Goal: Information Seeking & Learning: Learn about a topic

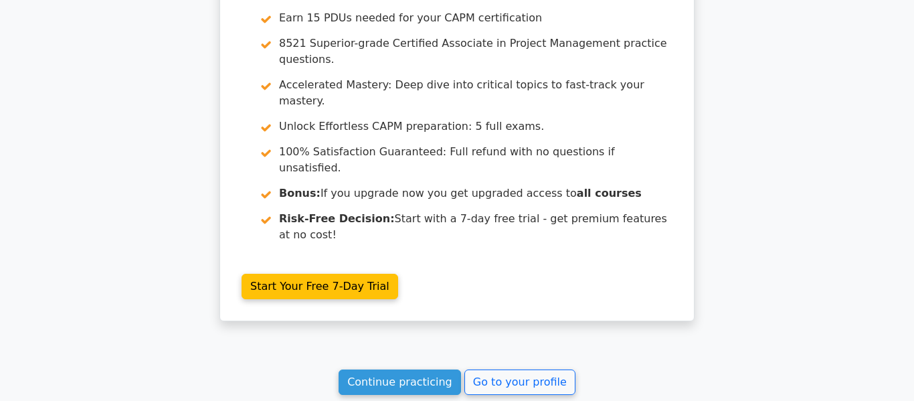
scroll to position [2884, 0]
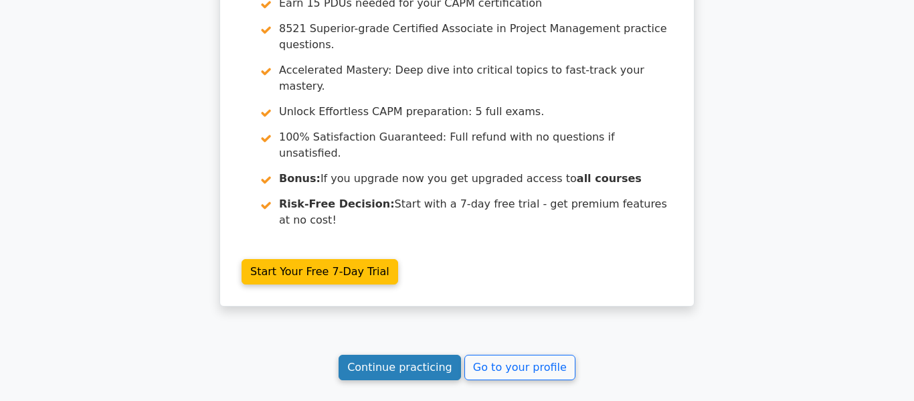
click at [427, 354] on link "Continue practicing" at bounding box center [399, 366] width 122 height 25
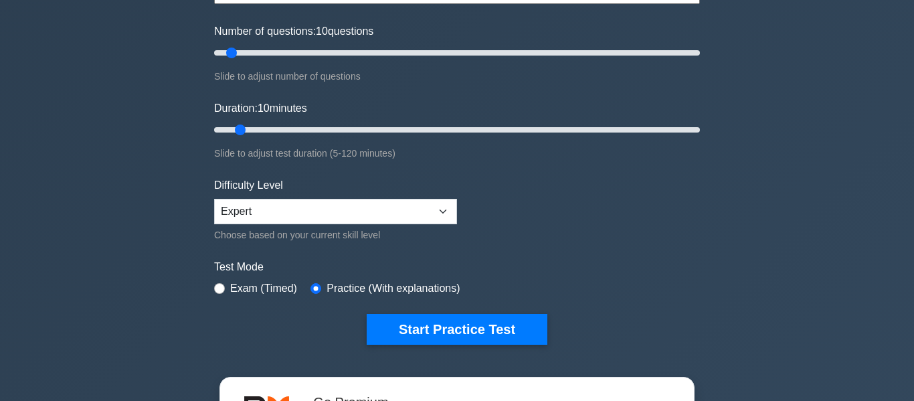
scroll to position [169, 0]
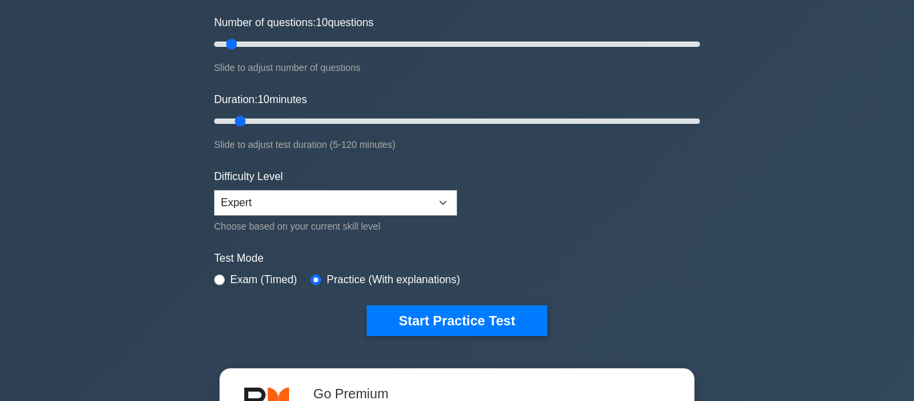
click at [452, 335] on div "Certified Associate in Project Management Customize Your Next Practice Test Top…" at bounding box center [457, 121] width 502 height 494
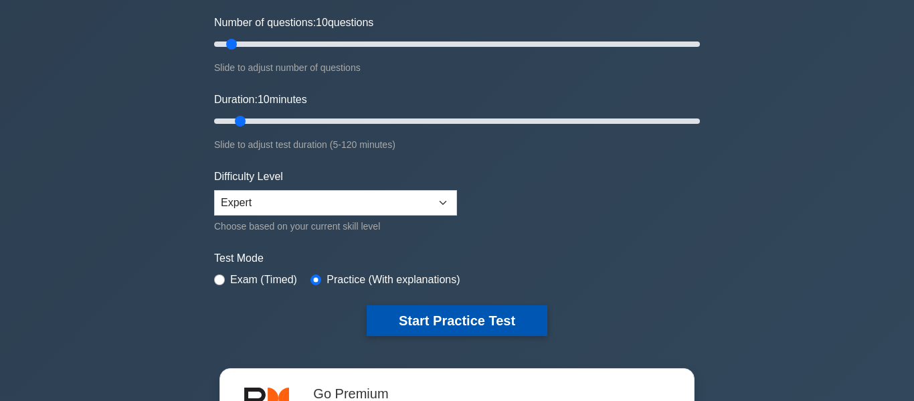
click at [467, 326] on button "Start Practice Test" at bounding box center [456, 320] width 181 height 31
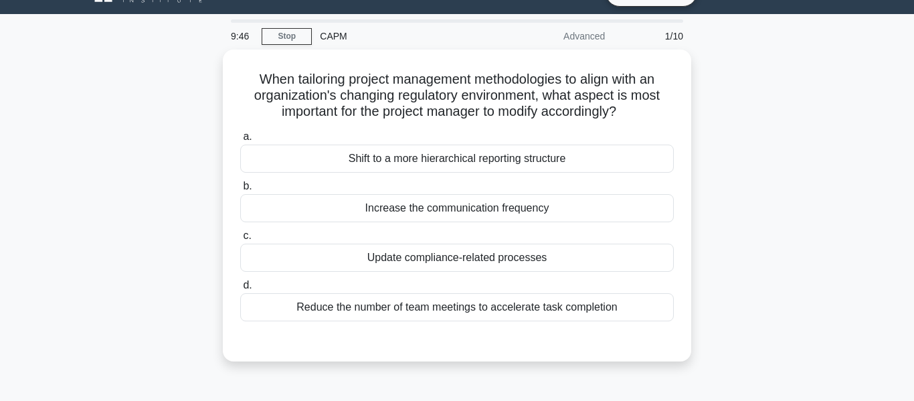
scroll to position [42, 0]
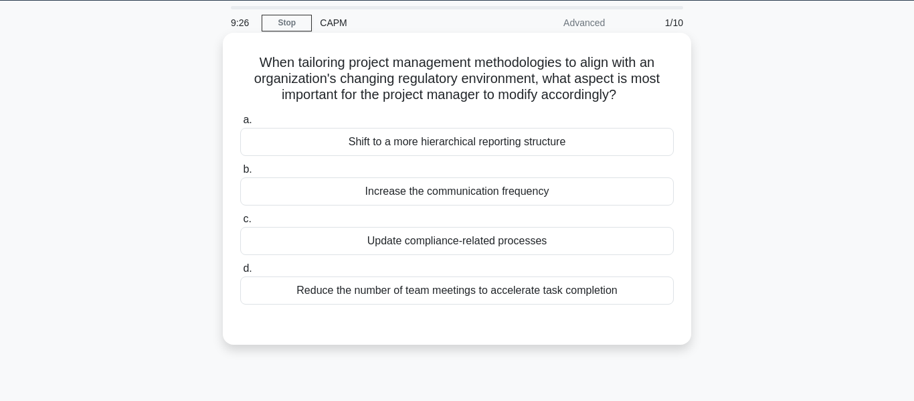
click at [587, 146] on div "Shift to a more hierarchical reporting structure" at bounding box center [456, 142] width 433 height 28
click at [240, 124] on input "a. Shift to a more hierarchical reporting structure" at bounding box center [240, 120] width 0 height 9
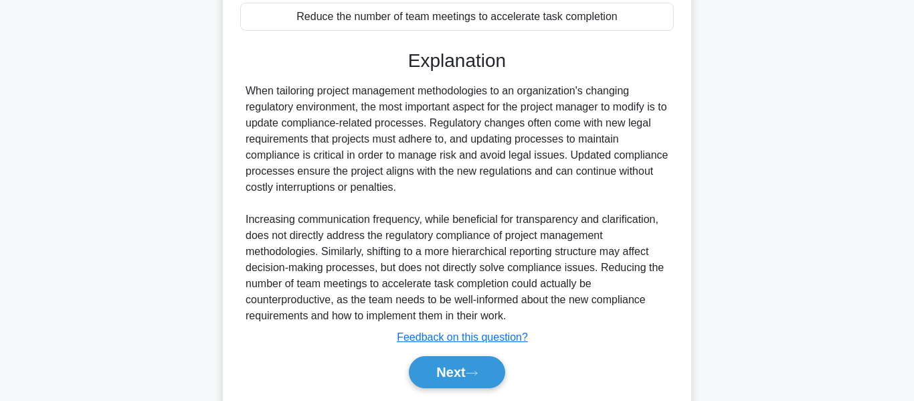
scroll to position [322, 0]
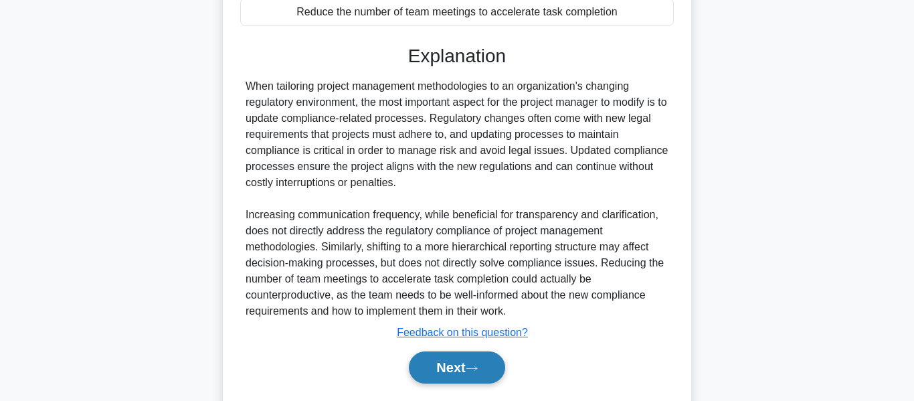
click at [490, 378] on button "Next" at bounding box center [457, 367] width 96 height 32
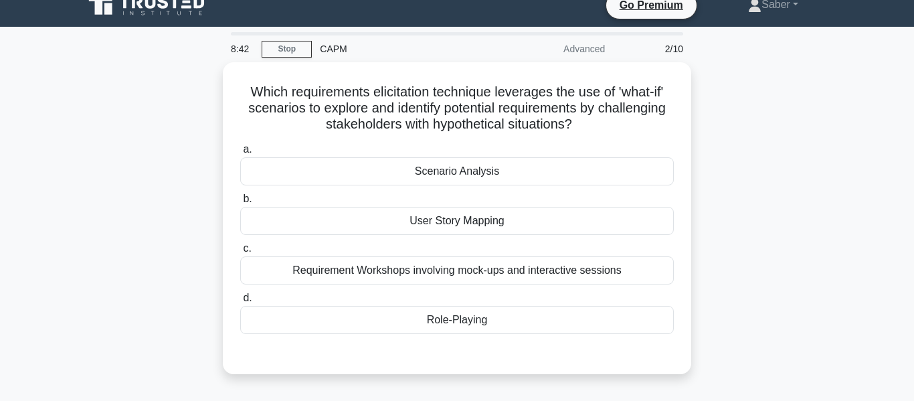
scroll to position [17, 0]
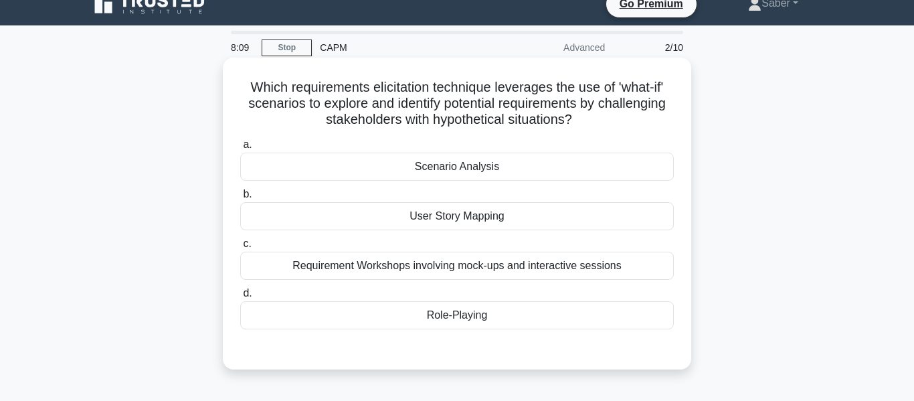
click at [570, 171] on div "Scenario Analysis" at bounding box center [456, 166] width 433 height 28
click at [240, 149] on input "a. Scenario Analysis" at bounding box center [240, 144] width 0 height 9
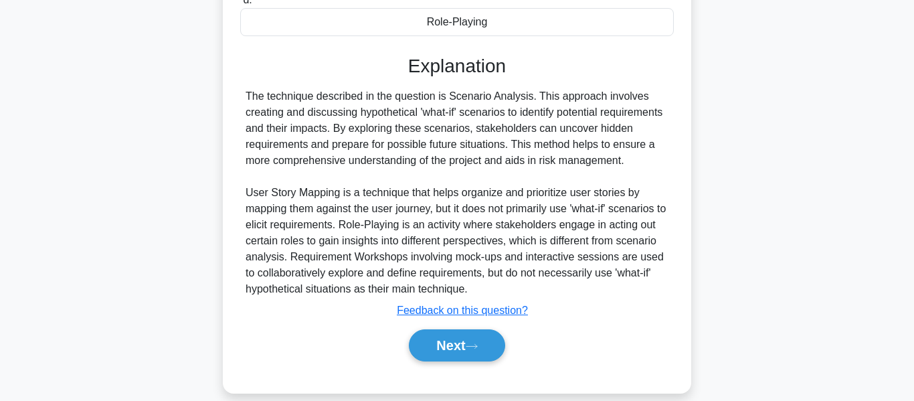
scroll to position [328, 0]
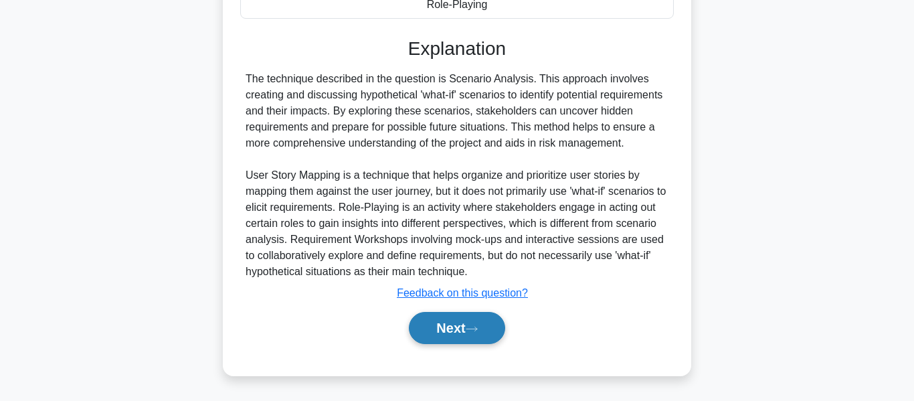
click at [467, 323] on button "Next" at bounding box center [457, 328] width 96 height 32
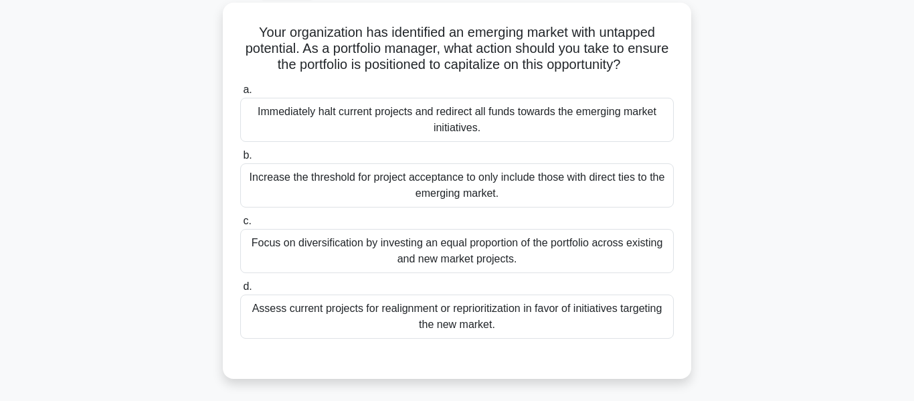
scroll to position [84, 0]
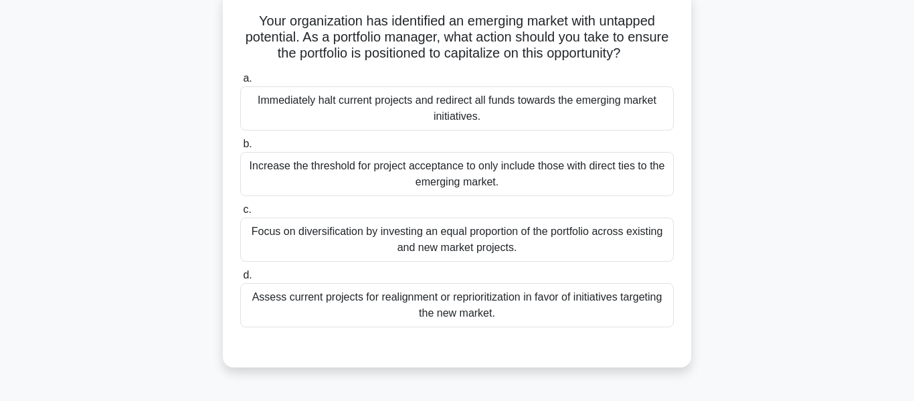
click at [258, 241] on div "Focus on diversification by investing an equal proportion of the portfolio acro…" at bounding box center [456, 239] width 433 height 44
click at [240, 214] on input "c. Focus on diversification by investing an equal proportion of the portfolio a…" at bounding box center [240, 209] width 0 height 9
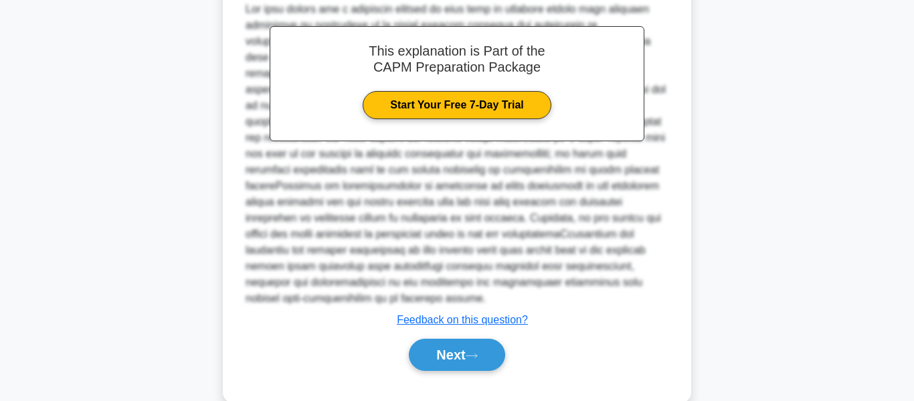
scroll to position [474, 0]
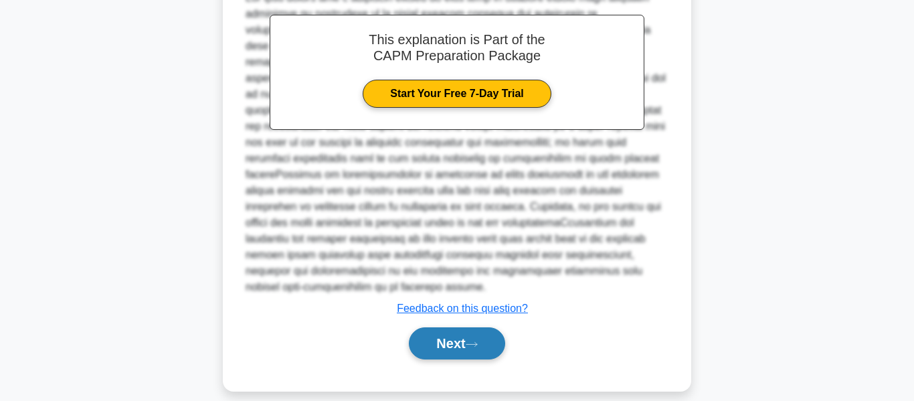
click at [429, 332] on button "Next" at bounding box center [457, 343] width 96 height 32
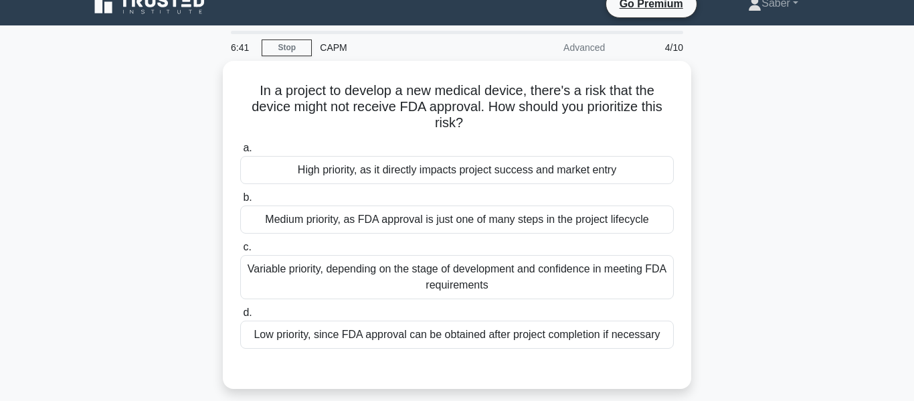
scroll to position [22, 0]
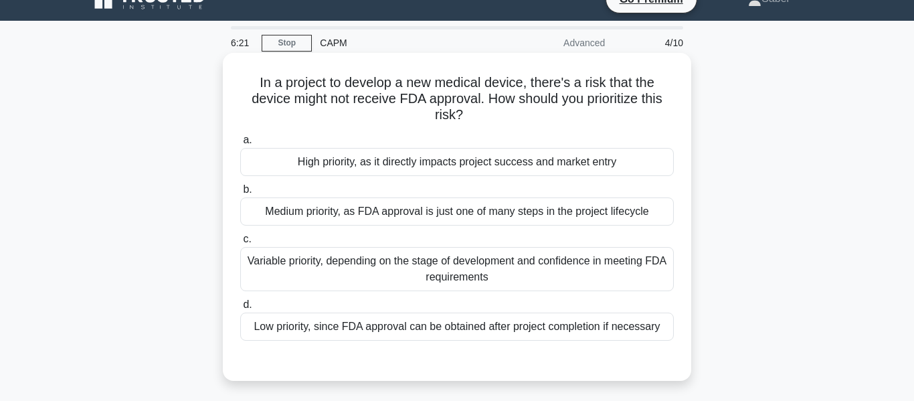
click at [261, 171] on div "High priority, as it directly impacts project success and market entry" at bounding box center [456, 162] width 433 height 28
click at [240, 144] on input "a. High priority, as it directly impacts project success and market entry" at bounding box center [240, 140] width 0 height 9
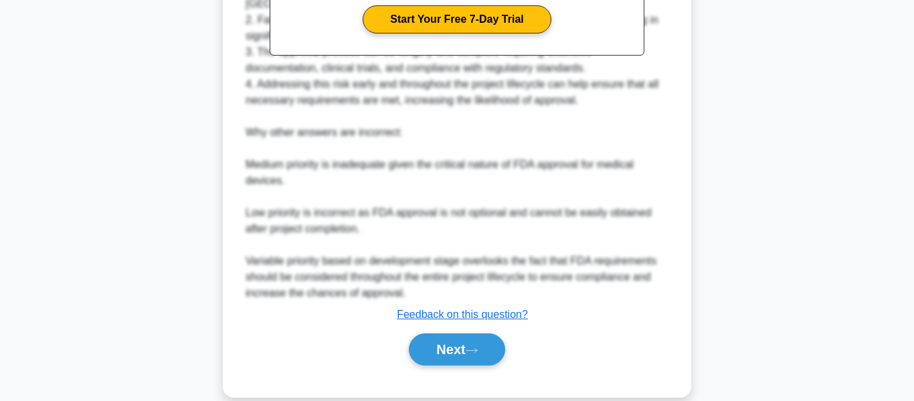
scroll to position [521, 0]
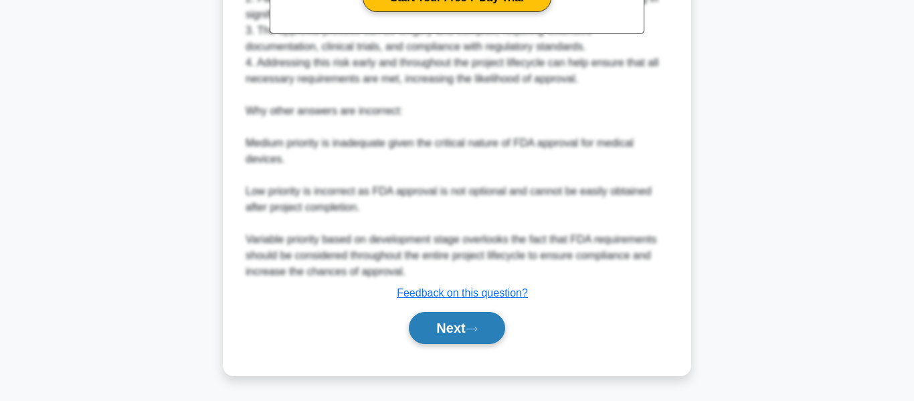
click at [435, 338] on button "Next" at bounding box center [457, 328] width 96 height 32
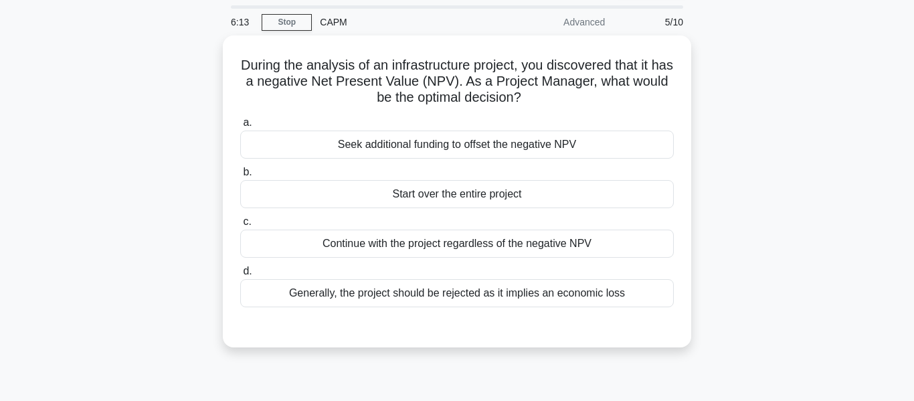
scroll to position [0, 0]
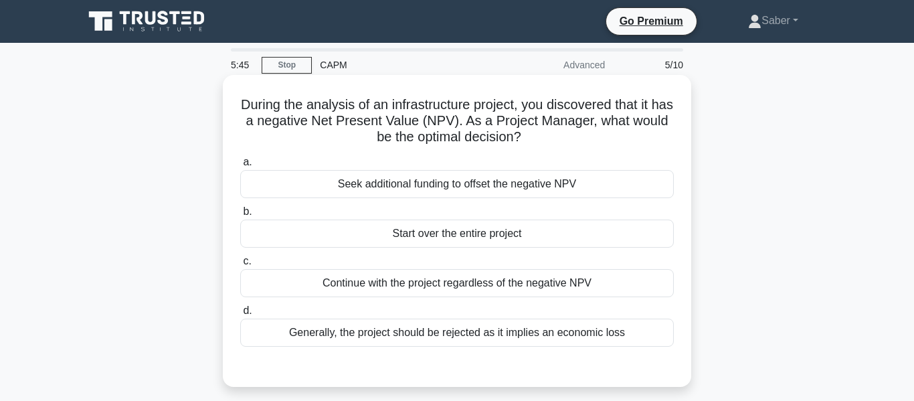
click at [283, 336] on div "Generally, the project should be rejected as it implies an economic loss" at bounding box center [456, 332] width 433 height 28
click at [240, 315] on input "d. Generally, the project should be rejected as it implies an economic loss" at bounding box center [240, 310] width 0 height 9
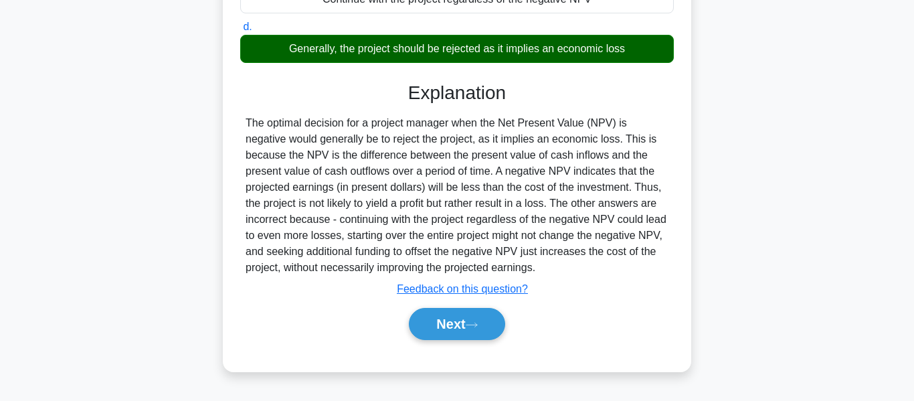
scroll to position [287, 0]
